Goal: Task Accomplishment & Management: Manage account settings

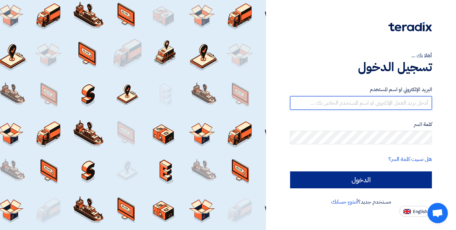
type input "[EMAIL_ADDRESS][DOMAIN_NAME]"
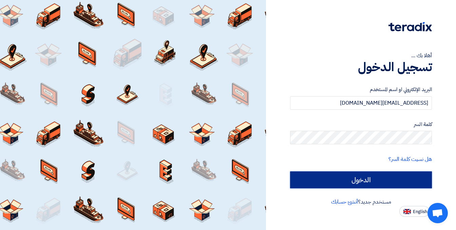
click at [358, 179] on input "الدخول" at bounding box center [361, 180] width 142 height 17
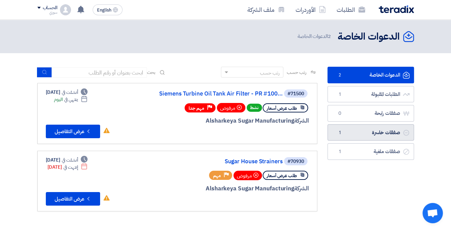
click at [373, 136] on link "صفقات خاسرة صفقات خاسرة 1" at bounding box center [370, 133] width 87 height 17
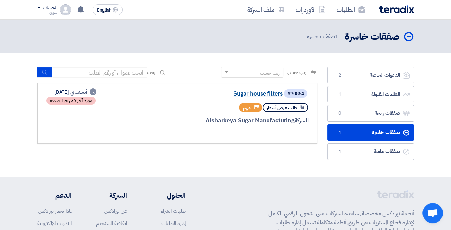
click at [257, 94] on link "Sugar house filters" at bounding box center [215, 94] width 136 height 6
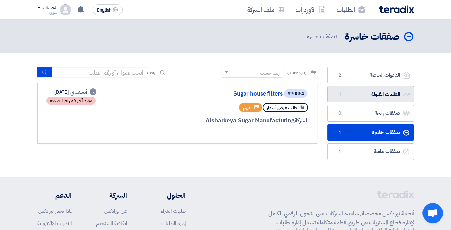
click at [372, 93] on link "الطلبات المقبولة الطلبات المقبولة 1" at bounding box center [370, 94] width 87 height 17
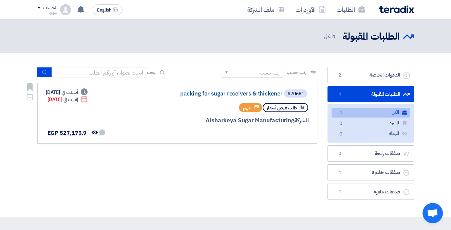
click at [261, 94] on link "packing for sugar receivers & thickener" at bounding box center [215, 94] width 136 height 6
